Goal: Check status: Check status

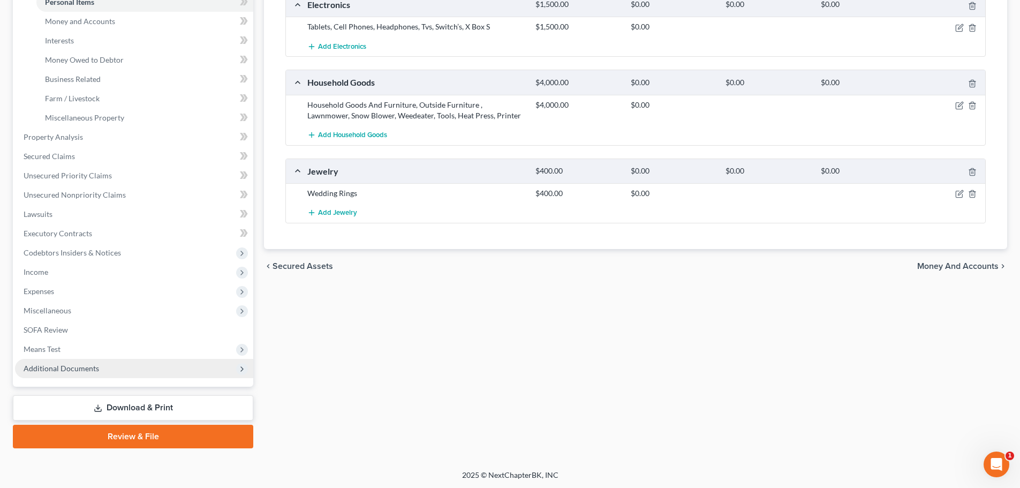
scroll to position [274, 0]
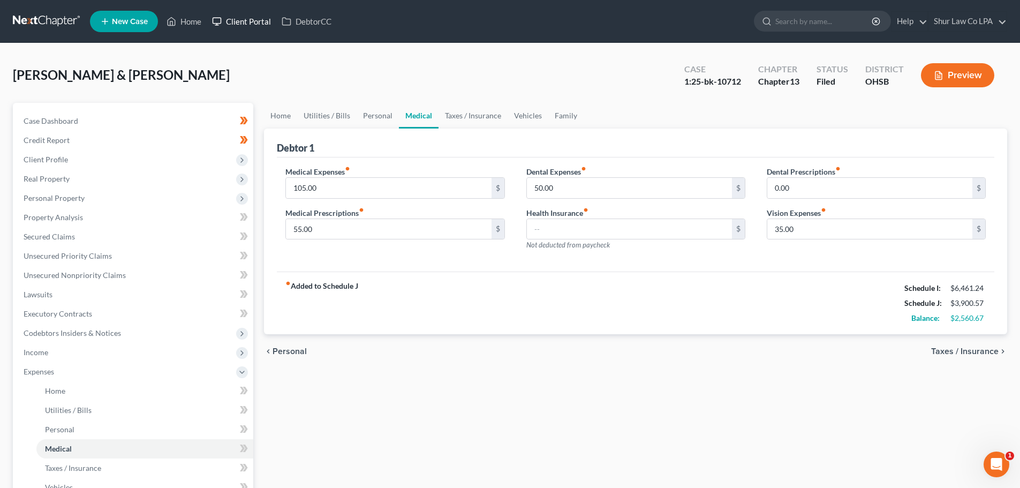
click at [257, 25] on link "Client Portal" at bounding box center [242, 21] width 70 height 19
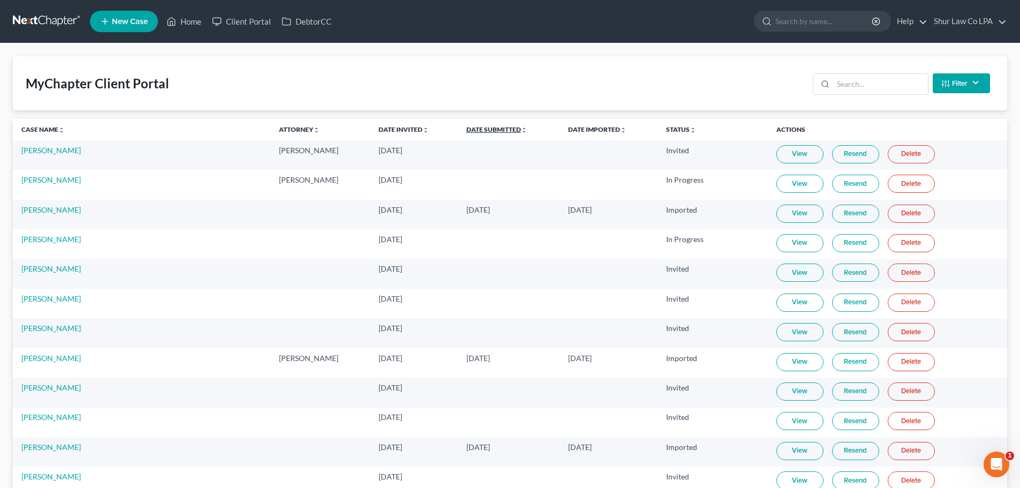
click at [466, 133] on link "Date Submitted unfold_more expand_more expand_less" at bounding box center [496, 129] width 61 height 8
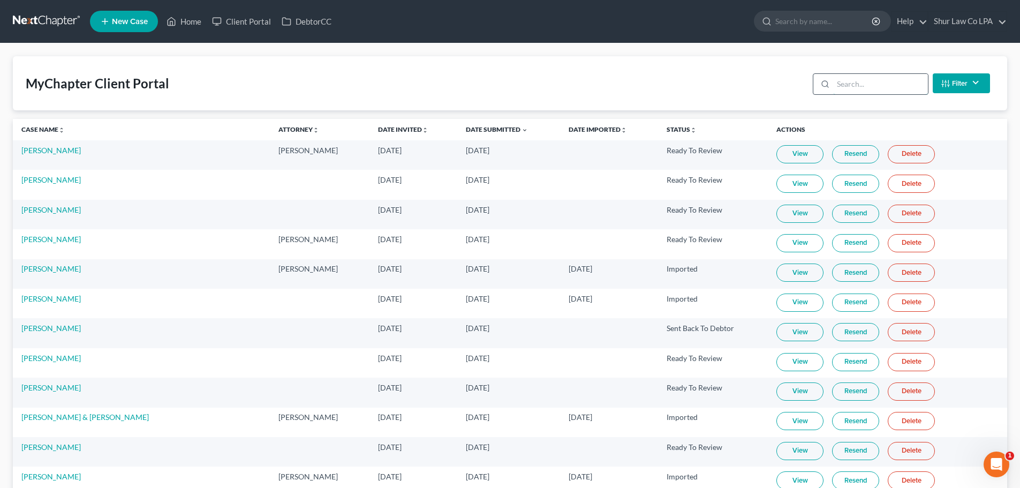
click at [866, 89] on input "search" at bounding box center [880, 84] width 95 height 20
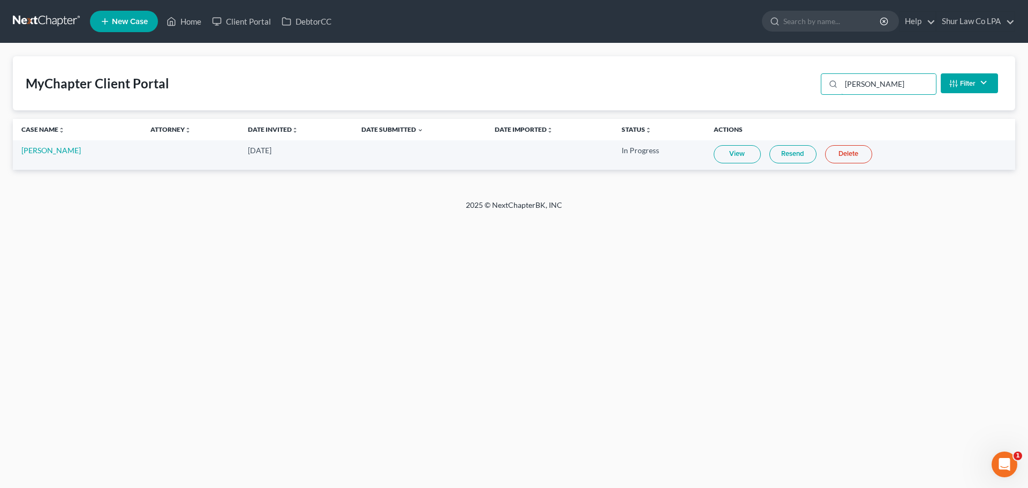
type input "[PERSON_NAME]"
click at [748, 156] on link "View" at bounding box center [736, 154] width 47 height 18
